Goal: Ask a question: Seek information or help from site administrators or community

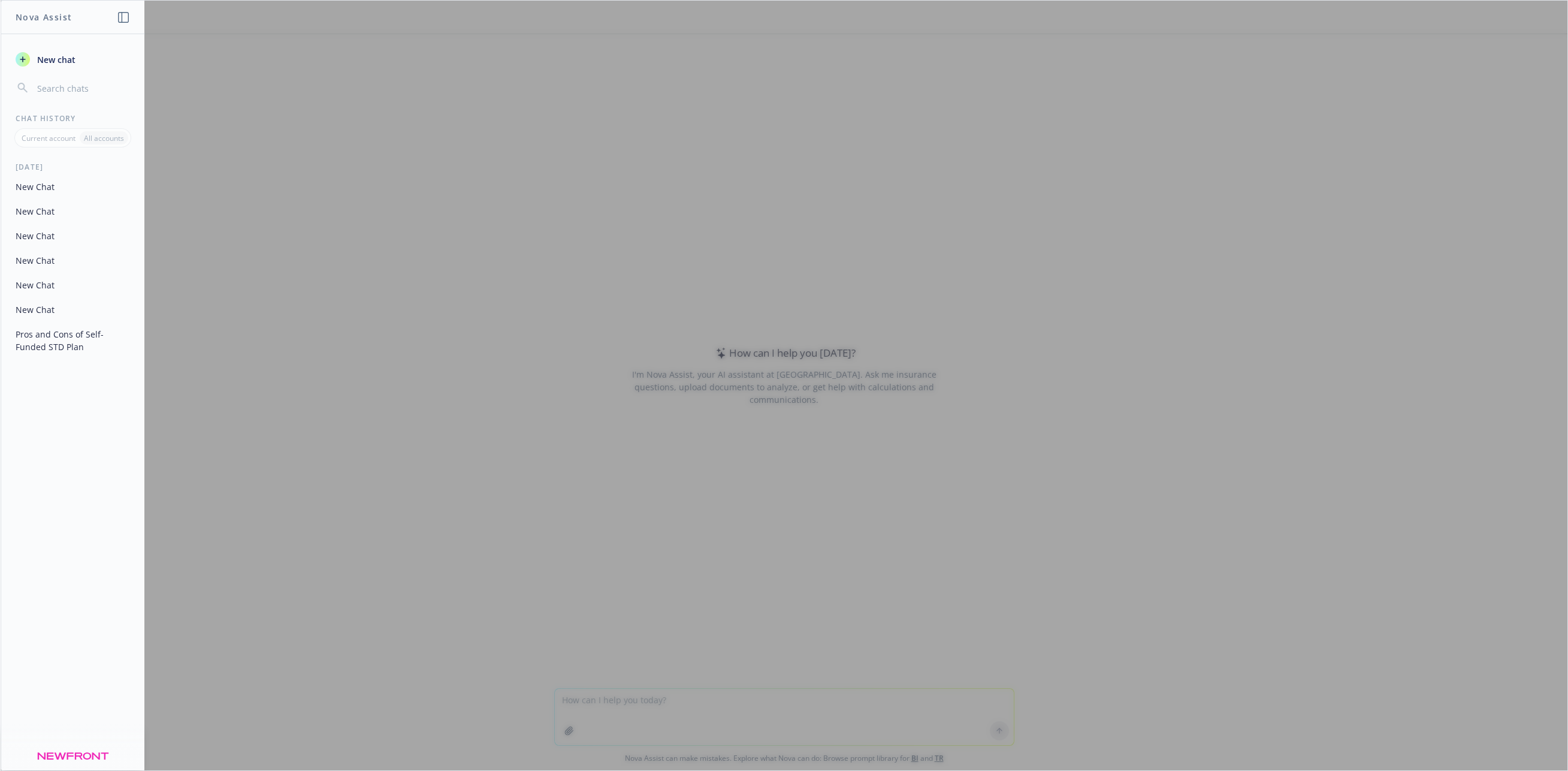
click at [688, 630] on div at bounding box center [784, 386] width 1567 height 770
click at [646, 711] on div at bounding box center [784, 386] width 1567 height 770
drag, startPoint x: 655, startPoint y: 707, endPoint x: 662, endPoint y: 654, distance: 53.5
click at [655, 707] on div at bounding box center [784, 386] width 1567 height 770
click at [662, 633] on div at bounding box center [784, 386] width 1567 height 770
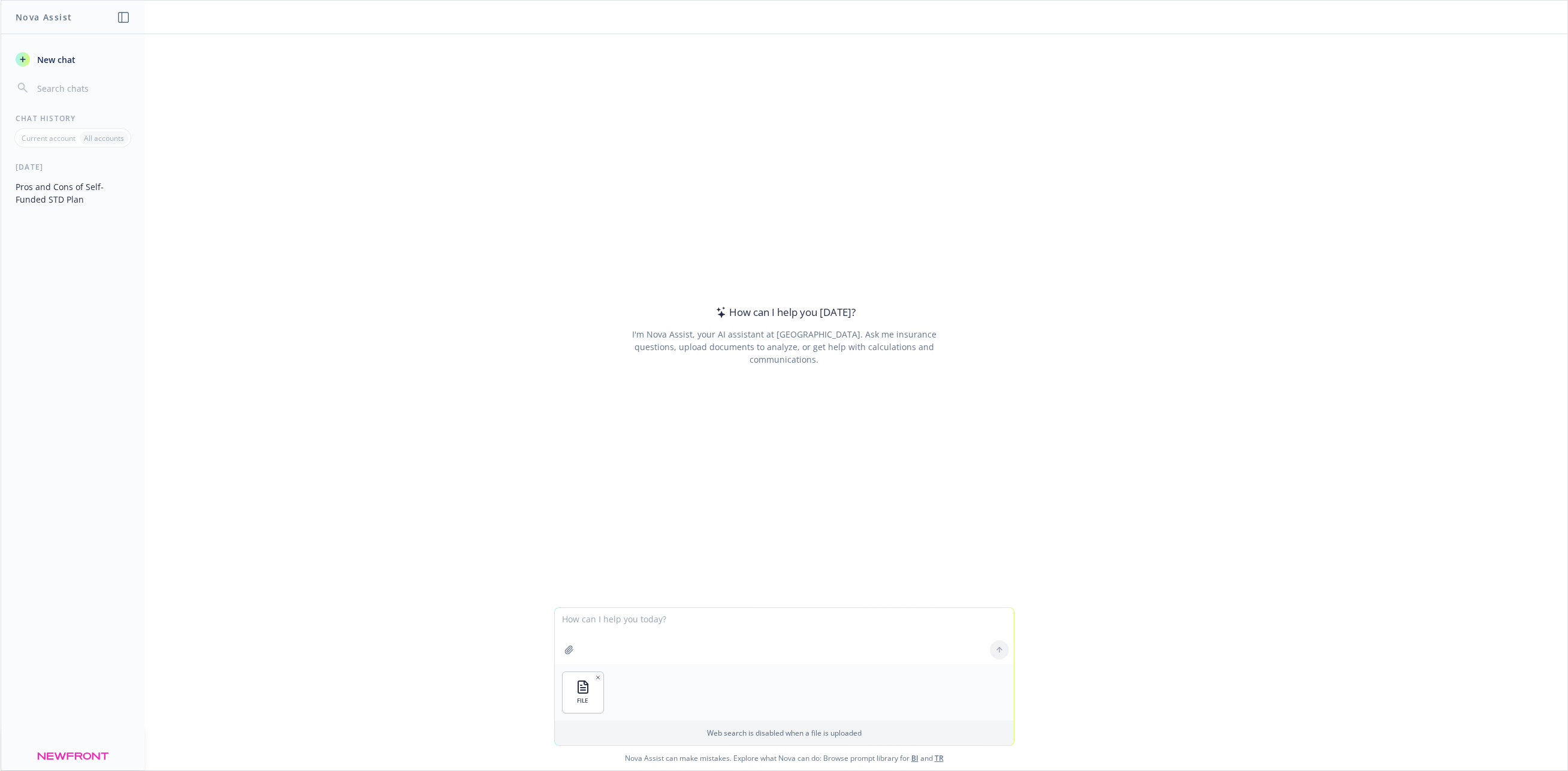
click at [630, 629] on textarea at bounding box center [784, 636] width 459 height 56
type textarea "Can you tell me how many employees are in each state?"
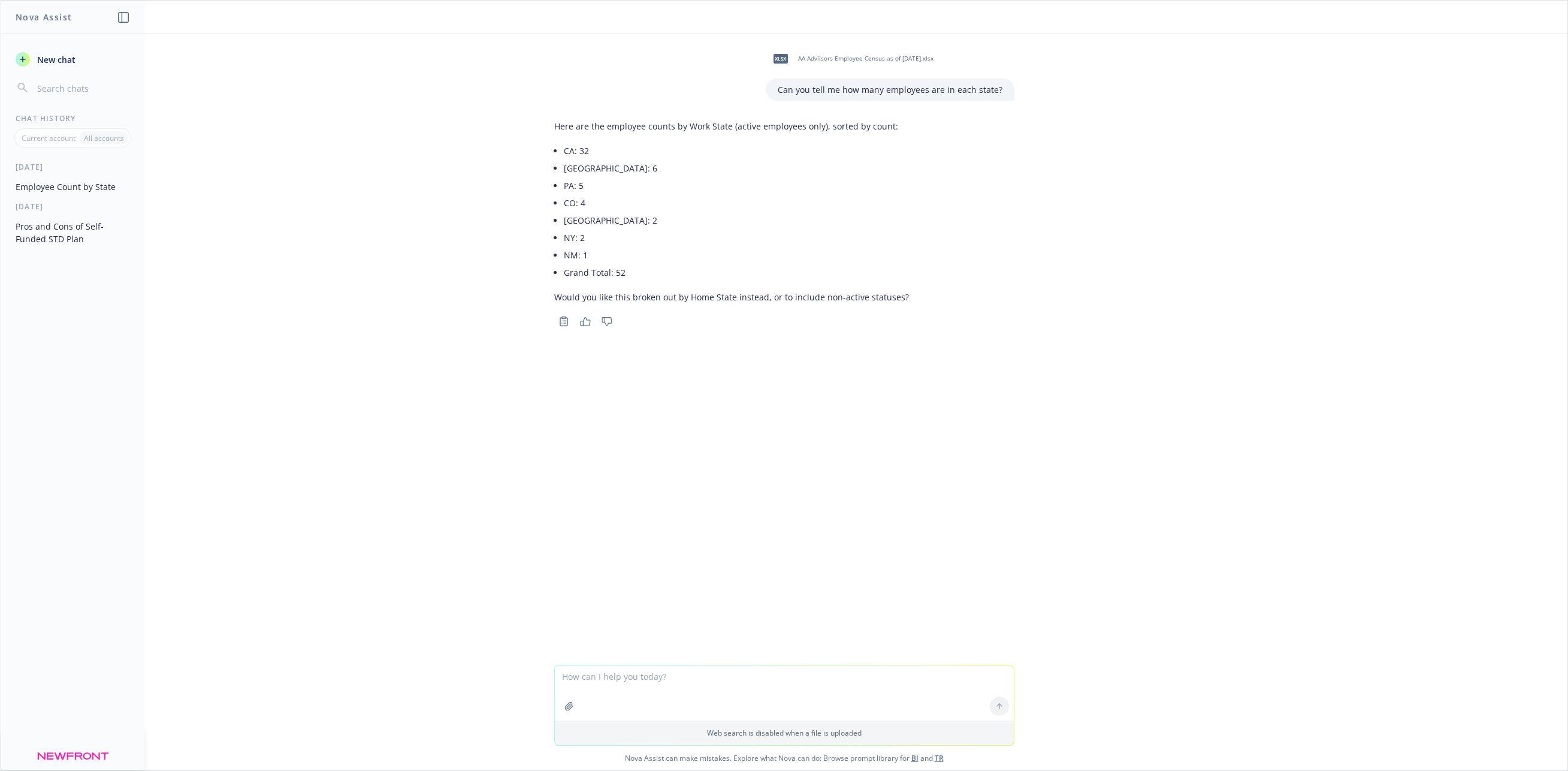
drag, startPoint x: 626, startPoint y: 165, endPoint x: 569, endPoint y: 147, distance: 59.8
click at [626, 165] on li "[GEOGRAPHIC_DATA]: 6" at bounding box center [736, 168] width 345 height 18
drag, startPoint x: 559, startPoint y: 148, endPoint x: 654, endPoint y: 278, distance: 161.0
click at [654, 278] on div "Here are the employee counts by Work State (active employees only), sorted by c…" at bounding box center [731, 212] width 354 height 193
copy ul "CA: 32 TX: 6 PA: 5 CO: 4 NJ: 2 NY: 2 NM: 1 Grand Total: 52"
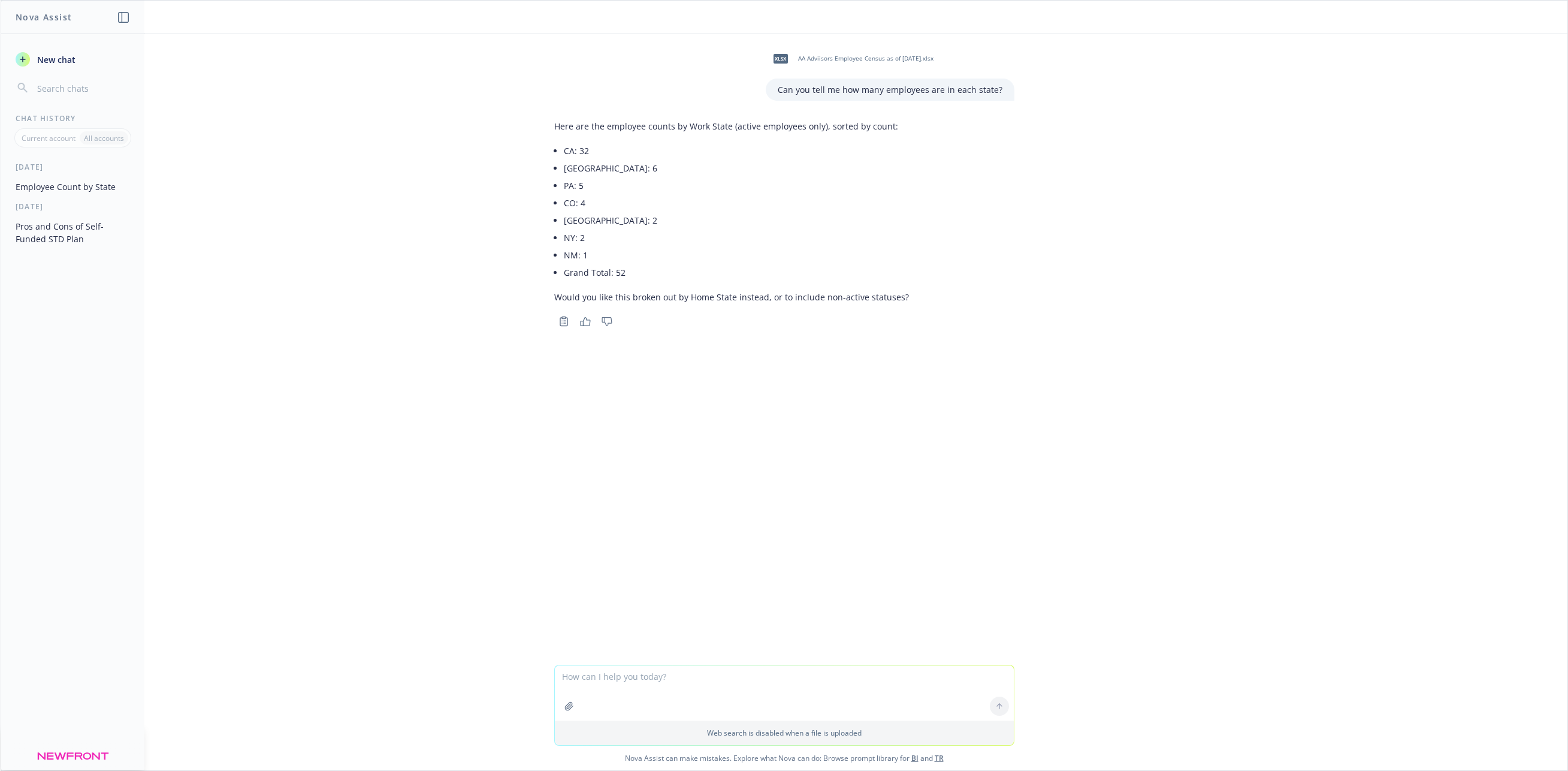
click at [419, 306] on div "xlsx AA Adviisors Employee Census as of [DATE].xlsx Can you tell me how many em…" at bounding box center [784, 349] width 1567 height 631
click at [767, 287] on div "Here are the employee counts by Work State (active employees only), sorted by c…" at bounding box center [731, 212] width 354 height 193
drag, startPoint x: 630, startPoint y: 372, endPoint x: 565, endPoint y: 288, distance: 106.2
click at [621, 365] on div "xlsx AA Adviisors Employee Census as of [DATE].xlsx Can you tell me how many em…" at bounding box center [784, 349] width 1567 height 631
